Goal: Feedback & Contribution: Contribute content

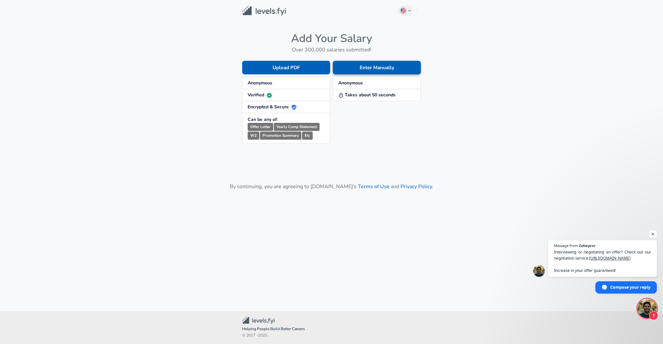
click at [406, 66] on button "Enter Manually" at bounding box center [377, 68] width 88 height 14
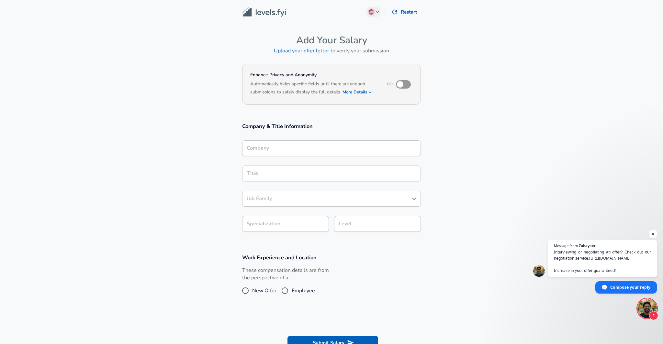
scroll to position [6, 0]
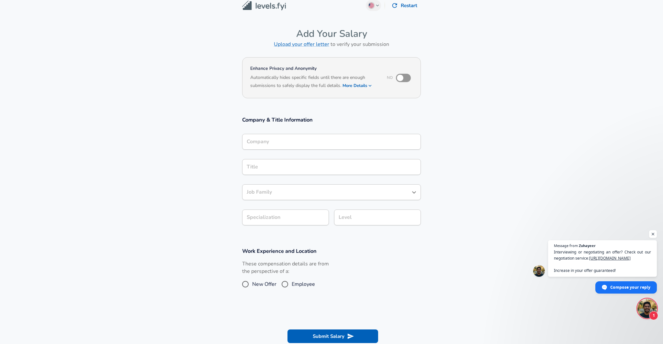
click at [291, 147] on input "Company" at bounding box center [331, 142] width 173 height 10
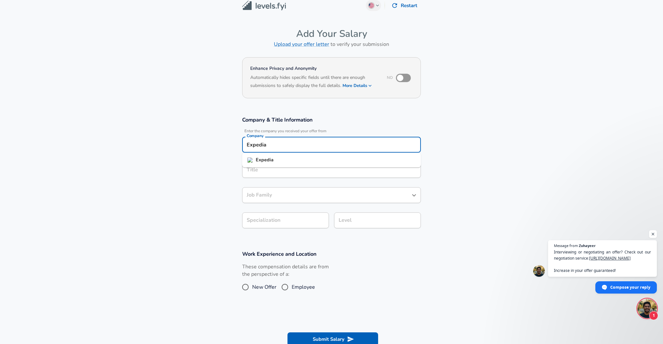
click at [287, 161] on li "Expedia" at bounding box center [331, 160] width 179 height 10
type input "Expedia"
click at [273, 172] on input "Title" at bounding box center [331, 170] width 173 height 10
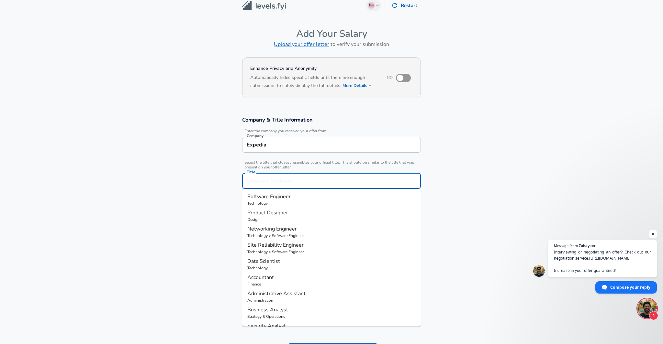
scroll to position [19, 0]
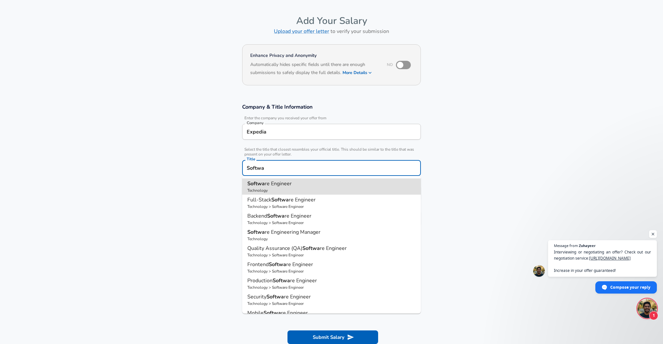
type input "Software Engineer"
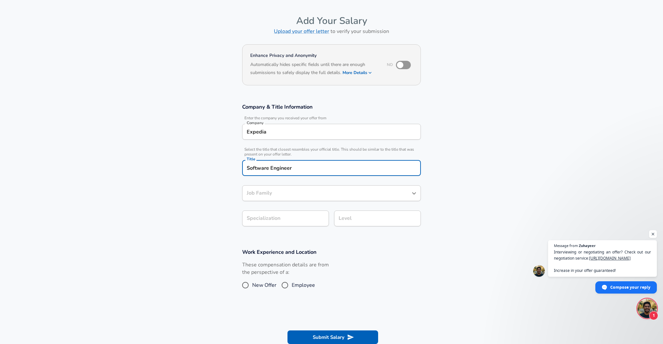
type input "Software Engineer"
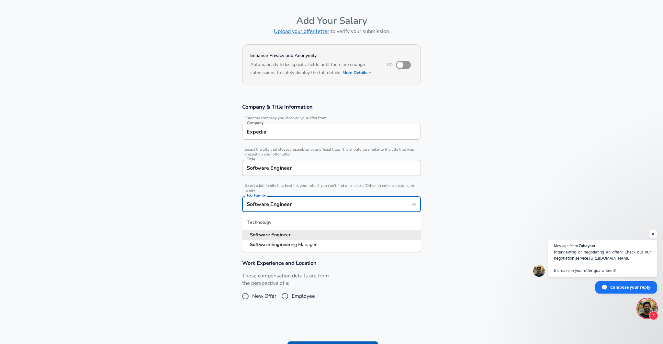
scroll to position [32, 0]
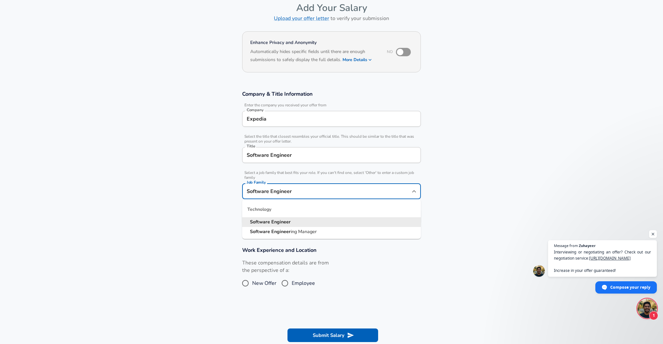
click at [274, 192] on input "Software Engineer" at bounding box center [326, 191] width 163 height 10
drag, startPoint x: 279, startPoint y: 222, endPoint x: 280, endPoint y: 218, distance: 3.9
click at [279, 221] on strong "Engineer" at bounding box center [280, 222] width 19 height 6
click at [296, 157] on input "Software Engineer" at bounding box center [331, 155] width 173 height 10
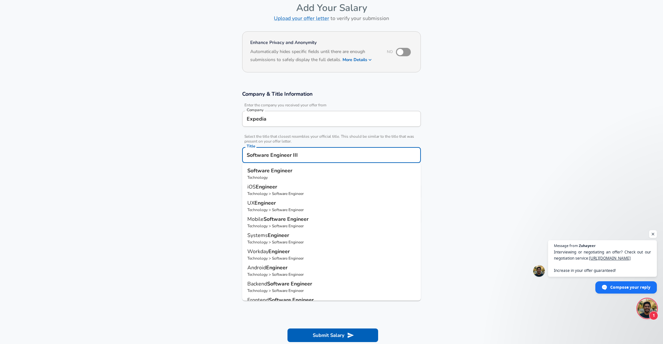
type input "Software Engineer III"
click at [504, 166] on section "Company & Title Information Enter the company you received your offer from Comp…" at bounding box center [331, 161] width 663 height 156
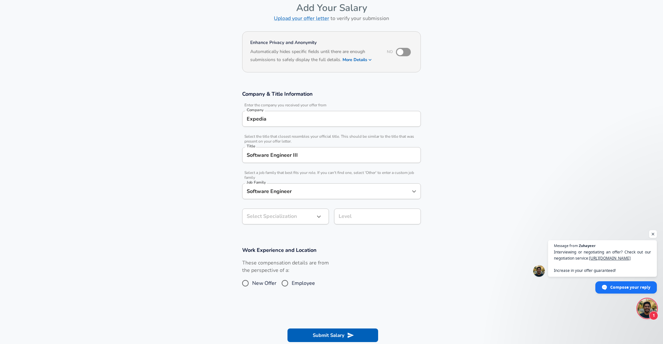
click at [278, 218] on body "English ([GEOGRAPHIC_DATA]) Change Restart Add Your Salary Upload your offer le…" at bounding box center [331, 140] width 663 height 344
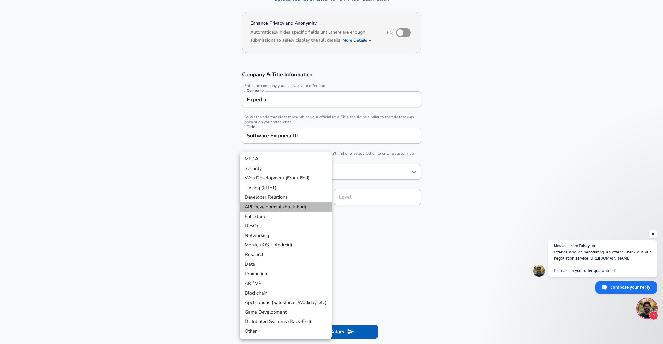
click at [285, 207] on li "API Development (Back-End)" at bounding box center [286, 207] width 92 height 10
type input "API Development (Back-End)"
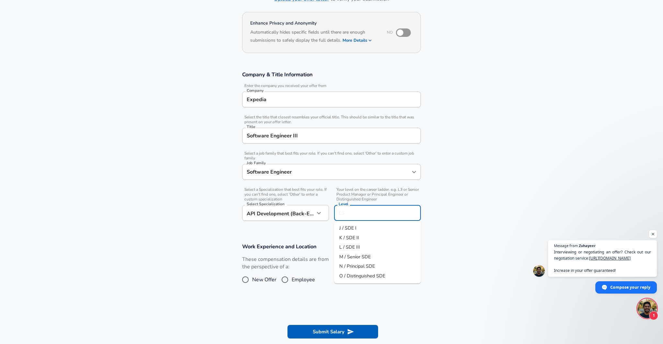
scroll to position [65, 0]
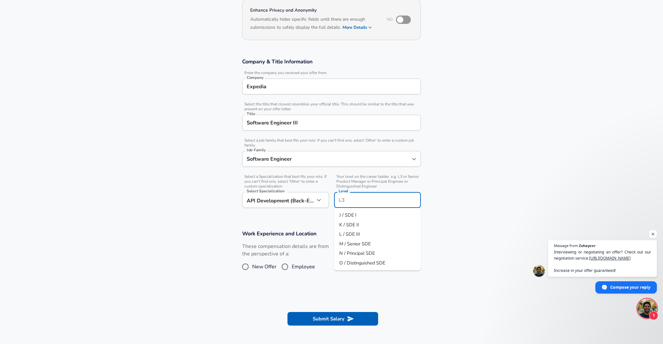
click at [359, 199] on input "Level" at bounding box center [377, 200] width 81 height 10
click at [357, 234] on span "L / SDE III" at bounding box center [349, 234] width 21 height 6
type input "L / SDE III"
click at [299, 125] on input "Software Engineer III" at bounding box center [331, 123] width 173 height 10
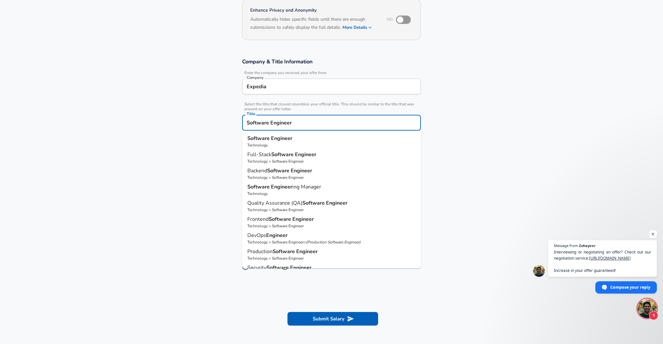
click at [292, 137] on p "Software Engineer" at bounding box center [331, 139] width 168 height 8
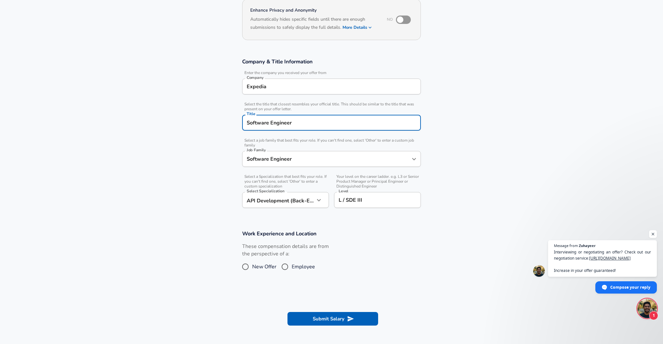
type input "Software Engineer"
click at [462, 176] on section "Company & Title Information Enter the company you received your offer from Comp…" at bounding box center [331, 136] width 663 height 172
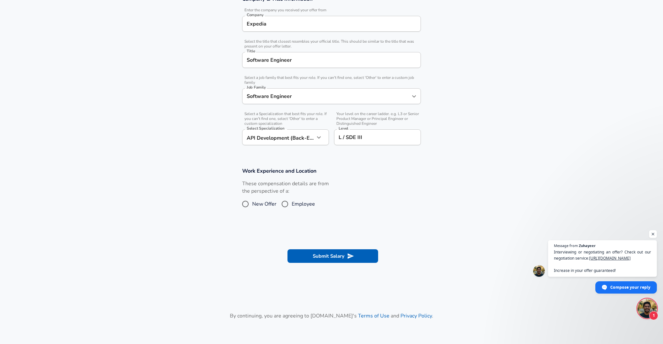
scroll to position [128, 0]
click at [291, 203] on input "Employee" at bounding box center [285, 203] width 14 height 10
radio input "true"
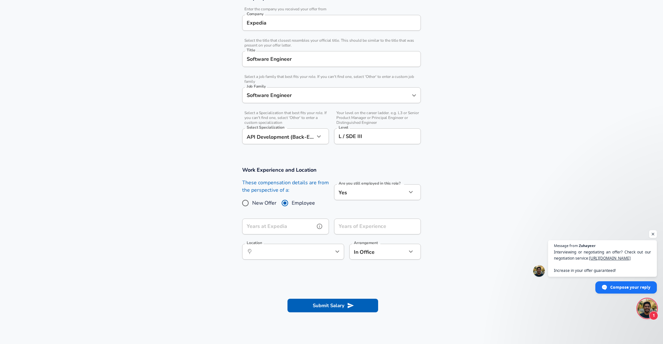
click at [293, 227] on input "Years at Expedia" at bounding box center [278, 227] width 73 height 16
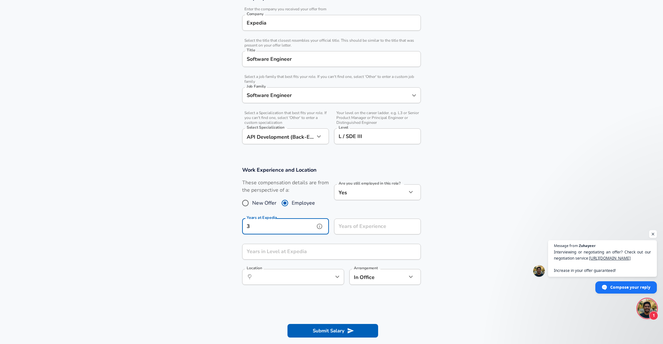
type input "3"
drag, startPoint x: 441, startPoint y: 228, endPoint x: 410, endPoint y: 229, distance: 30.8
click at [440, 228] on section "Work Experience and Location These compensation details are from the perspectiv…" at bounding box center [331, 229] width 663 height 140
click at [372, 229] on input "Years of Experience" at bounding box center [370, 227] width 73 height 16
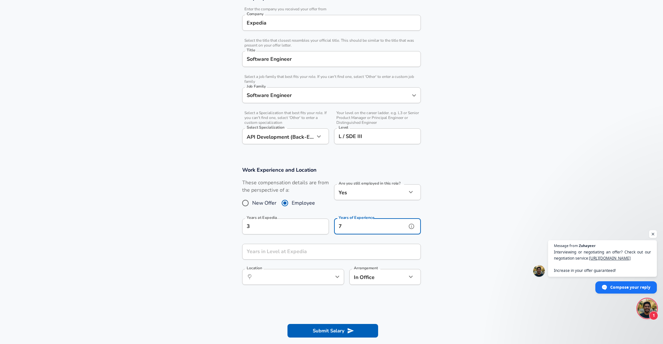
type input "7"
click at [281, 252] on input "Years in Level at Expedia" at bounding box center [324, 252] width 164 height 16
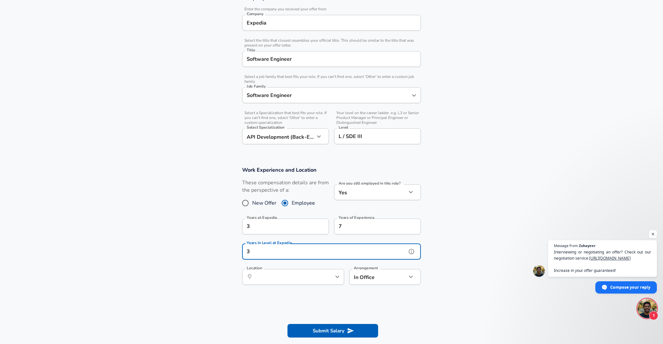
type input "3"
click at [278, 279] on input "Location" at bounding box center [286, 277] width 66 height 10
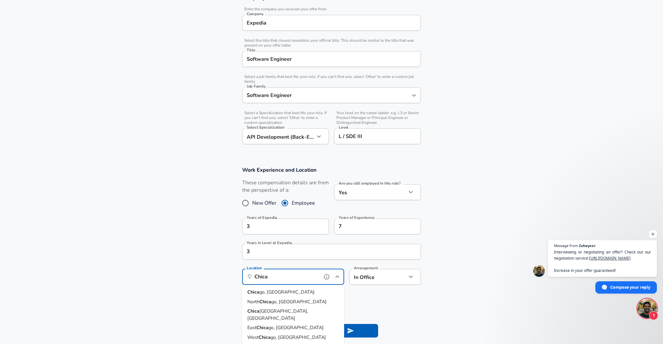
click at [273, 291] on li "Chica go, [GEOGRAPHIC_DATA]" at bounding box center [293, 293] width 102 height 10
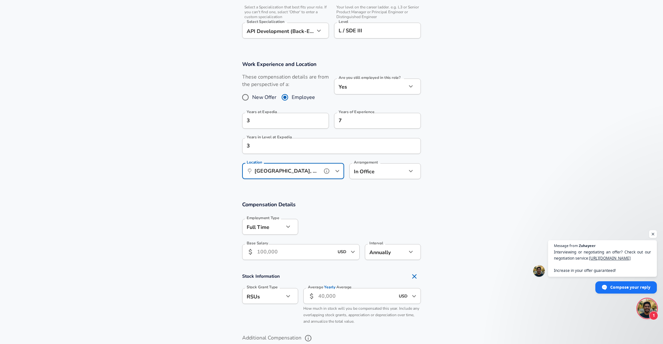
scroll to position [236, 0]
type input "[GEOGRAPHIC_DATA], [GEOGRAPHIC_DATA]"
click at [288, 251] on input "Base Salary" at bounding box center [295, 251] width 77 height 16
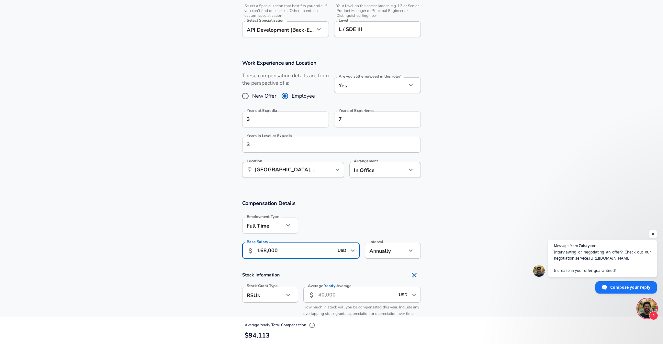
type input "168,000"
click at [348, 301] on input "Average Yearly Average" at bounding box center [356, 295] width 77 height 16
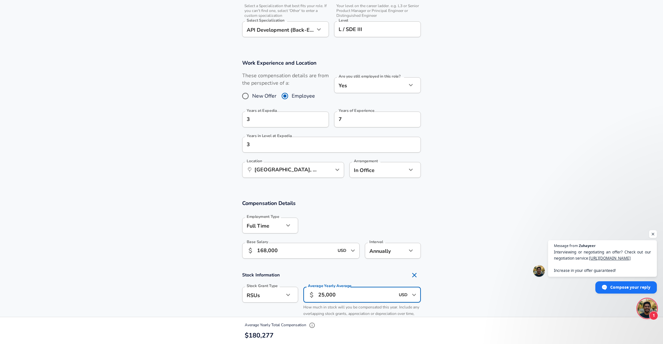
type input "25,000"
click at [477, 261] on section "Compensation Details Employment Type [DEMOGRAPHIC_DATA] full_time Employment Ty…" at bounding box center [331, 231] width 663 height 63
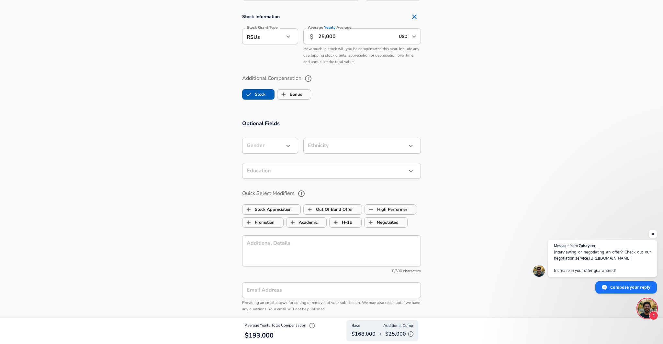
scroll to position [495, 0]
click at [269, 161] on li "[DEMOGRAPHIC_DATA]" at bounding box center [273, 161] width 62 height 10
type input "[DEMOGRAPHIC_DATA]"
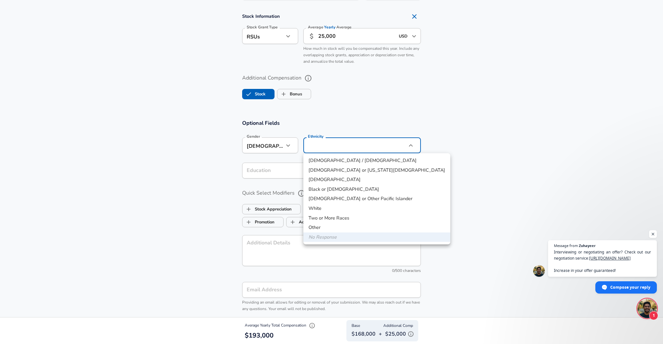
click at [332, 180] on li "[DEMOGRAPHIC_DATA]" at bounding box center [376, 180] width 147 height 10
type input "[DEMOGRAPHIC_DATA]"
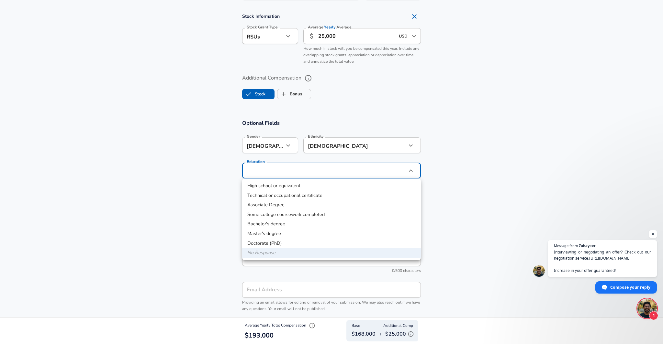
click at [287, 231] on li "Master's degree" at bounding box center [331, 234] width 179 height 10
type input "Masters degree"
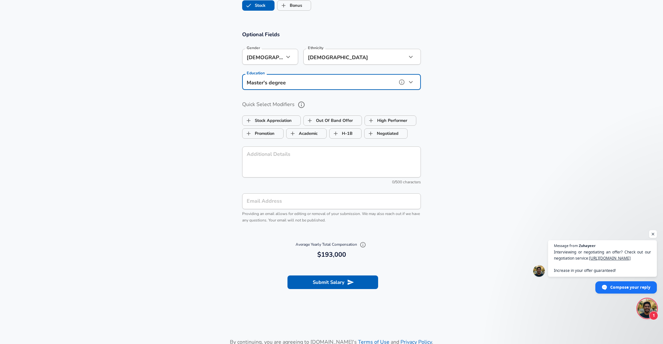
scroll to position [609, 0]
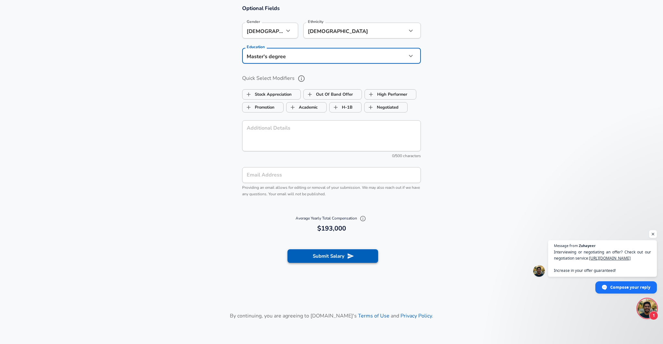
click at [337, 257] on button "Submit Salary" at bounding box center [332, 257] width 91 height 14
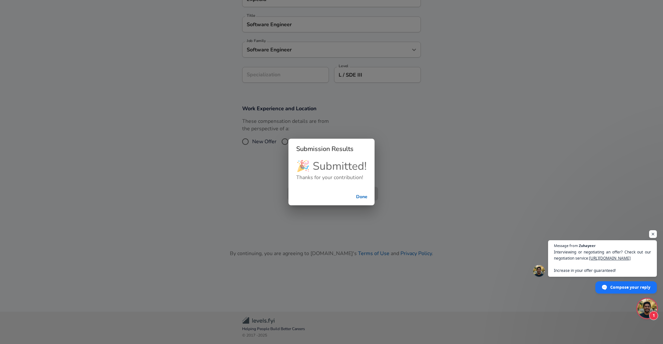
scroll to position [87, 0]
